Goal: Task Accomplishment & Management: Manage account settings

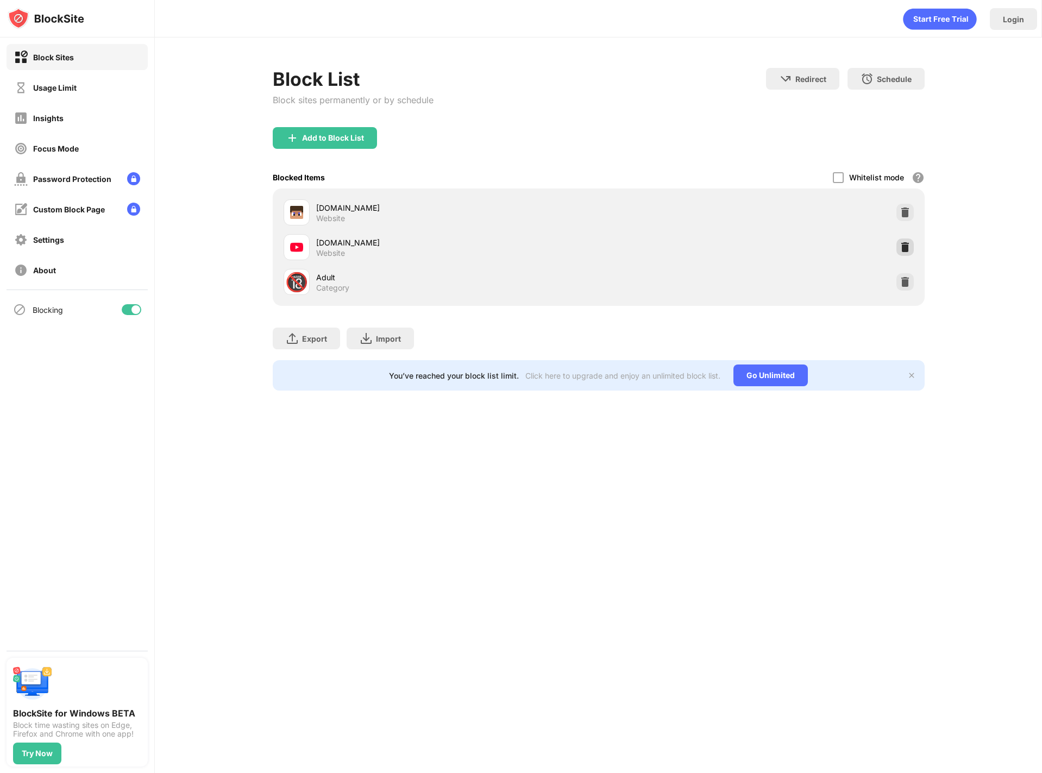
click at [904, 246] on img at bounding box center [905, 247] width 11 height 11
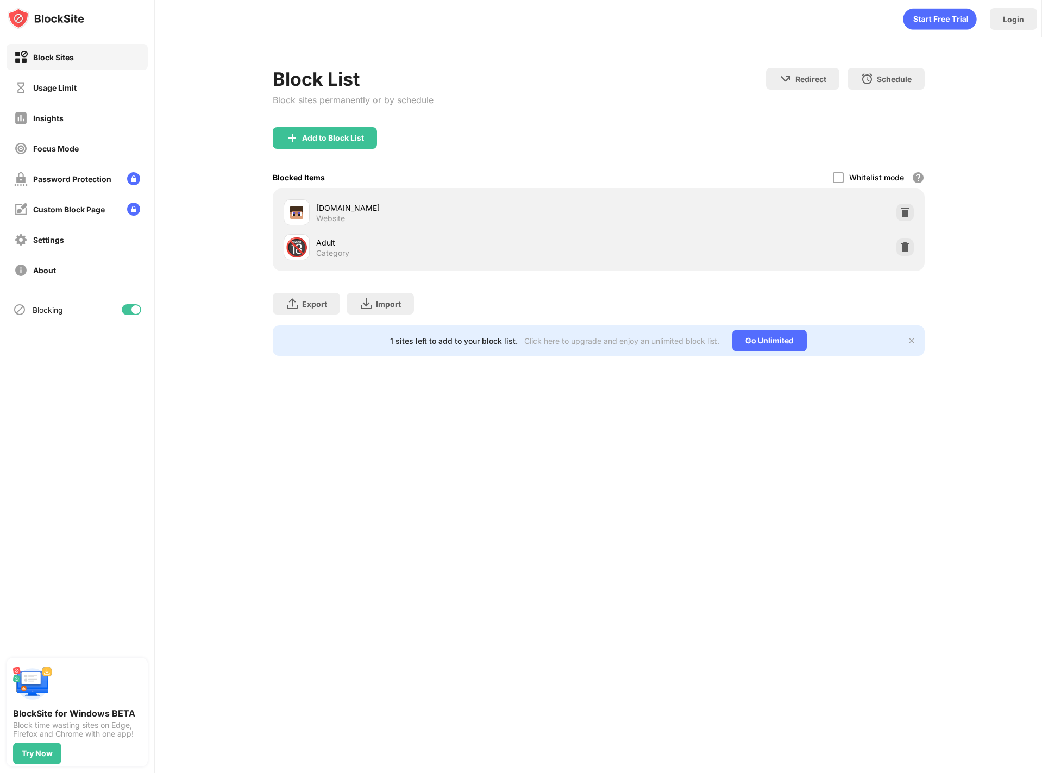
click at [934, 238] on div "Block List Block sites permanently or by schedule Redirect Choose a site to be …" at bounding box center [598, 211] width 887 height 349
